Goal: Find specific page/section: Find specific page/section

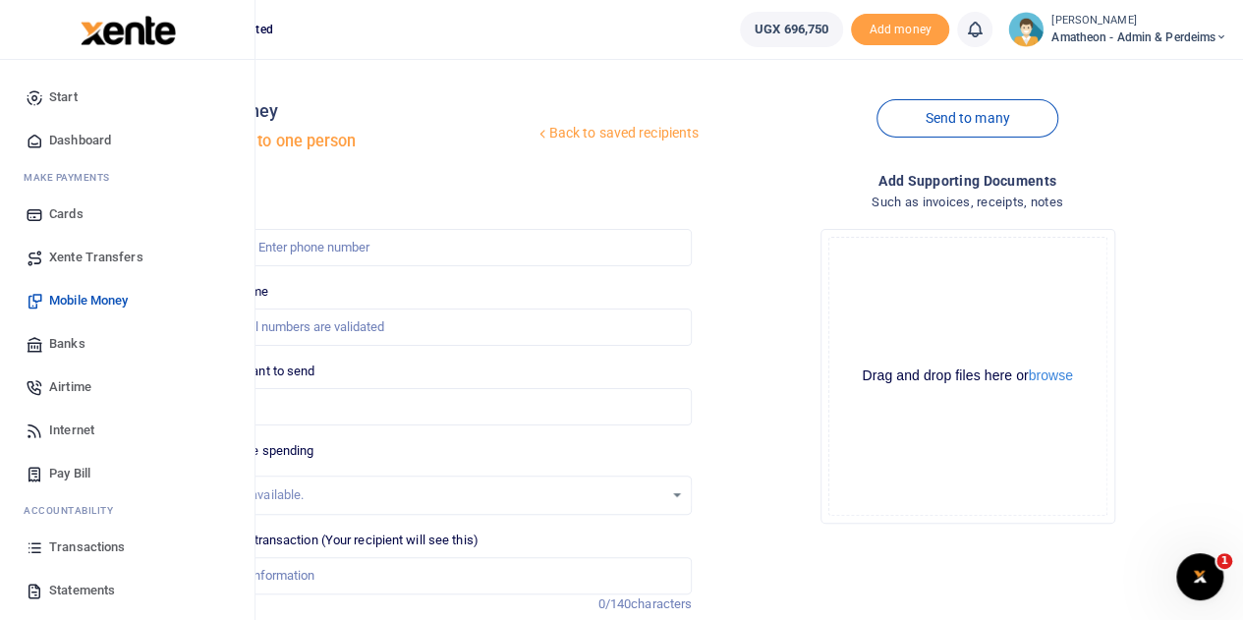
click at [70, 548] on span "Transactions" at bounding box center [87, 548] width 76 height 20
